Goal: Check status: Check status

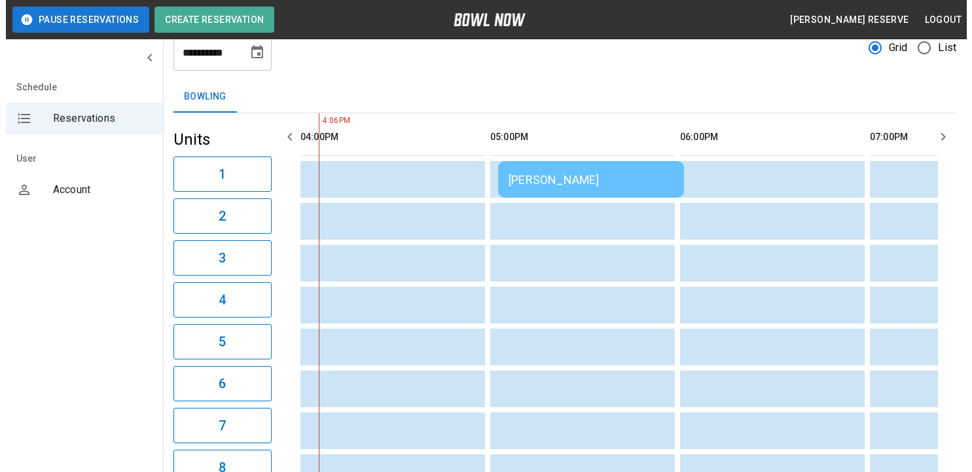
scroll to position [65, 0]
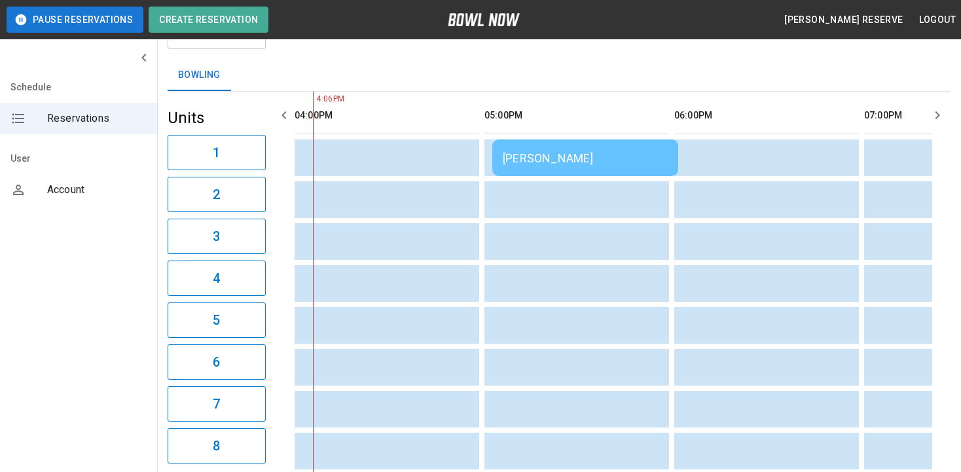
click at [573, 152] on div "[PERSON_NAME]" at bounding box center [585, 158] width 165 height 14
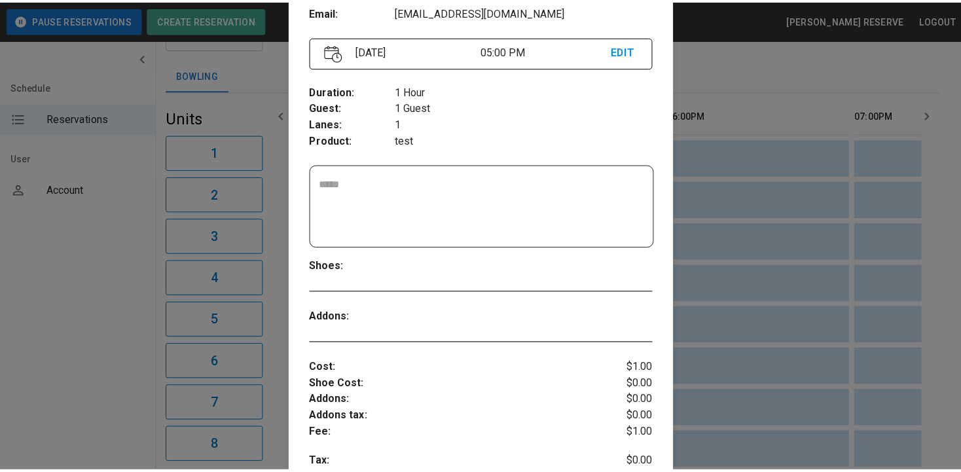
scroll to position [152, 0]
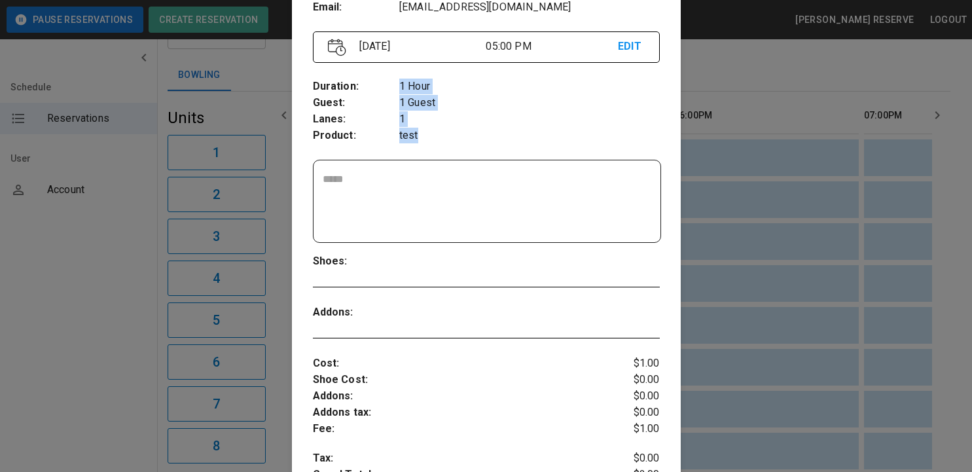
drag, startPoint x: 419, startPoint y: 135, endPoint x: 372, endPoint y: 135, distance: 47.1
click at [372, 135] on div "Duration : Guest : Lanes : Product : 1 Hour 1 Guest 1 test" at bounding box center [486, 111] width 347 height 86
click at [370, 135] on p "Product :" at bounding box center [356, 136] width 87 height 16
drag, startPoint x: 369, startPoint y: 135, endPoint x: 408, endPoint y: 137, distance: 39.3
click at [408, 137] on div "Duration : Guest : Lanes : Product : 1 Hour 1 Guest 1 test" at bounding box center [486, 111] width 347 height 86
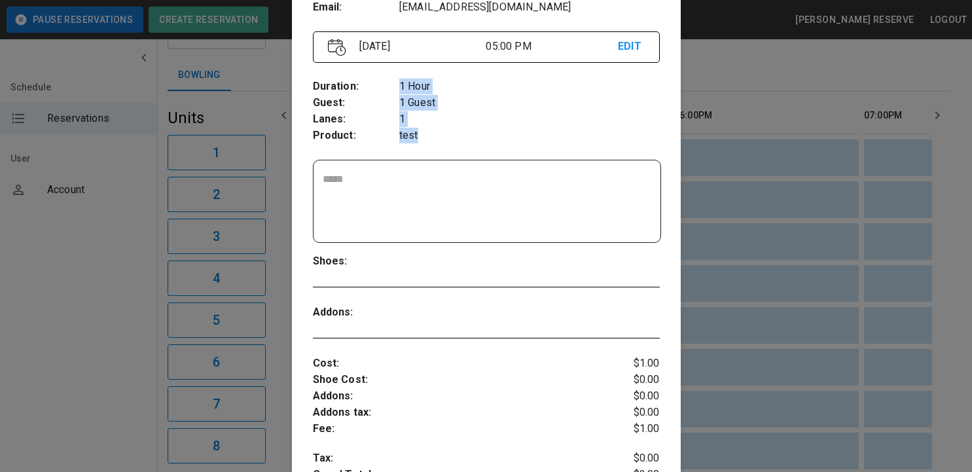
click at [410, 137] on p "test" at bounding box center [529, 136] width 260 height 16
click at [417, 140] on p "test" at bounding box center [529, 136] width 260 height 16
drag, startPoint x: 756, startPoint y: 190, endPoint x: 761, endPoint y: 137, distance: 53.3
click at [758, 183] on div at bounding box center [486, 236] width 972 height 472
